Goal: Navigation & Orientation: Find specific page/section

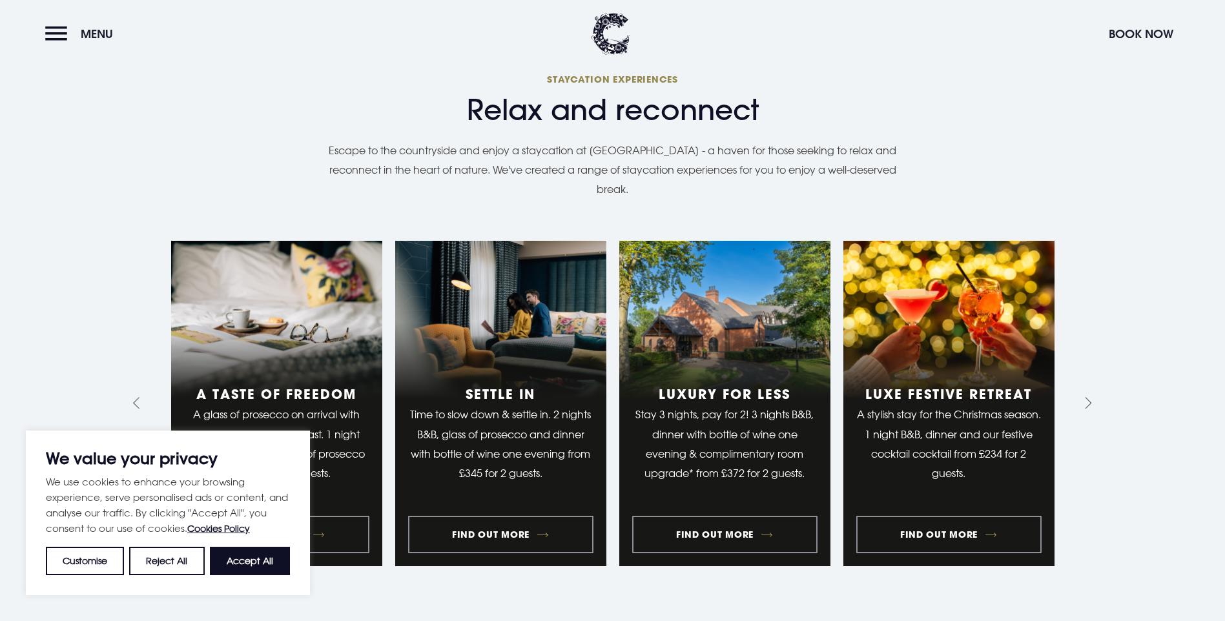
scroll to position [1420, 0]
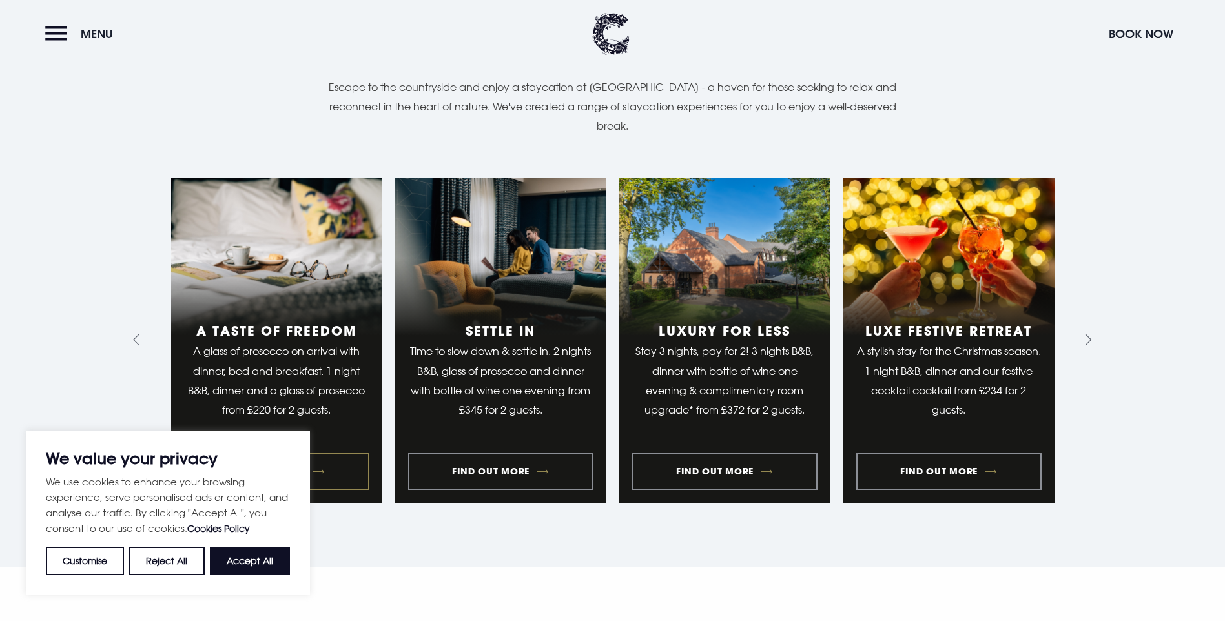
click at [321, 345] on link "1 of 10" at bounding box center [276, 341] width 211 height 326
click at [242, 564] on button "Accept All" at bounding box center [250, 561] width 80 height 28
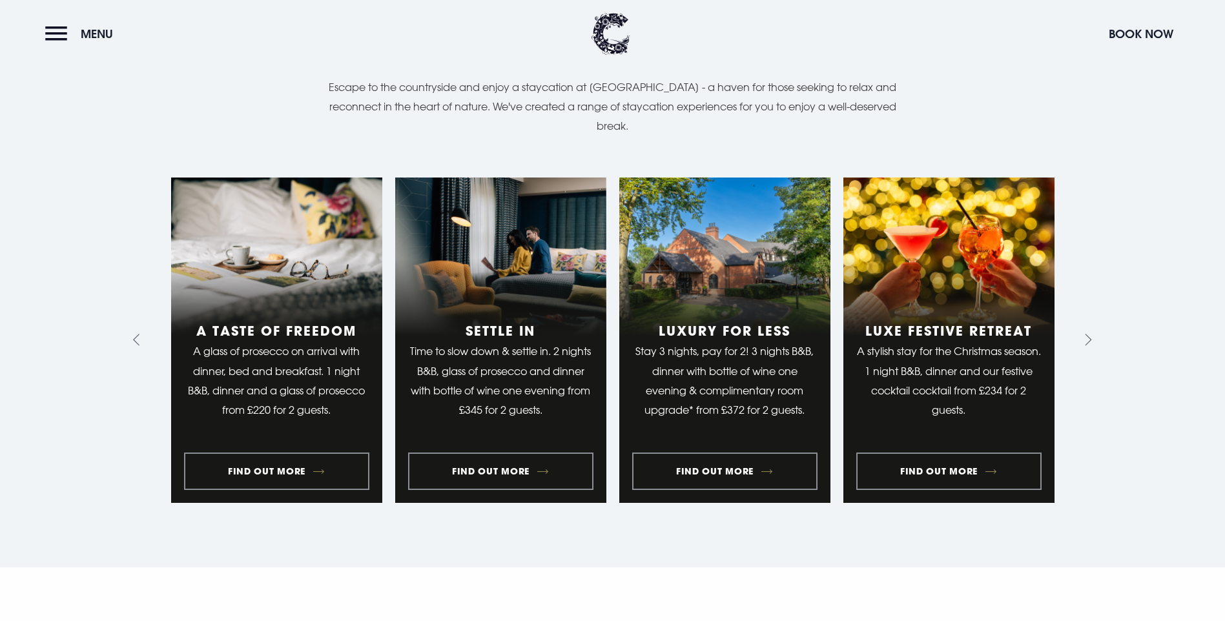
checkbox input "true"
